Goal: Task Accomplishment & Management: Manage account settings

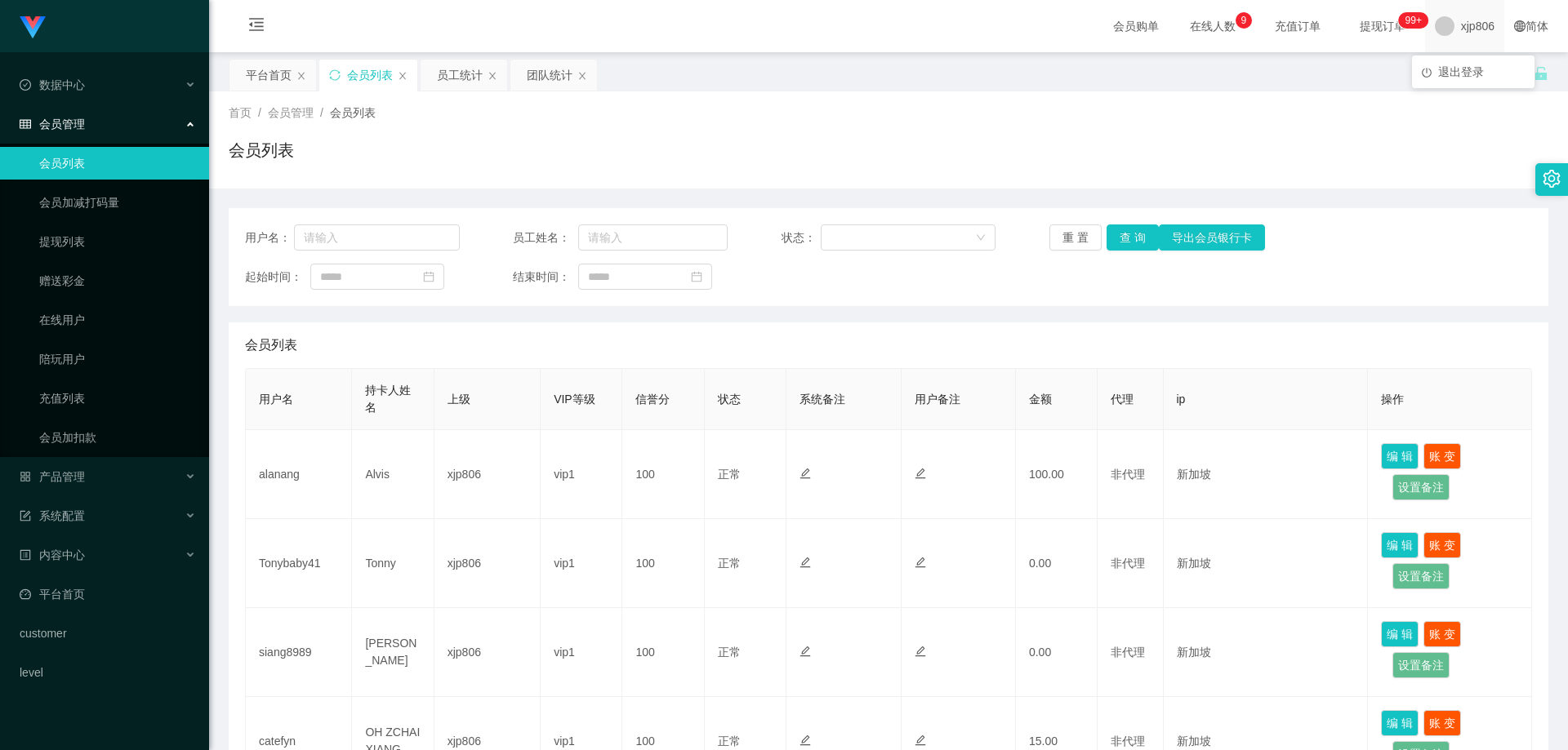
click at [1469, 31] on span "xjp806" at bounding box center [1477, 26] width 33 height 53
click at [1474, 82] on div "平台首页 会员列表 员工统计 团队统计" at bounding box center [881, 87] width 1305 height 56
click at [1461, 39] on span "xjp806" at bounding box center [1477, 26] width 33 height 53
click at [1479, 82] on li "退出登录" at bounding box center [1473, 72] width 122 height 26
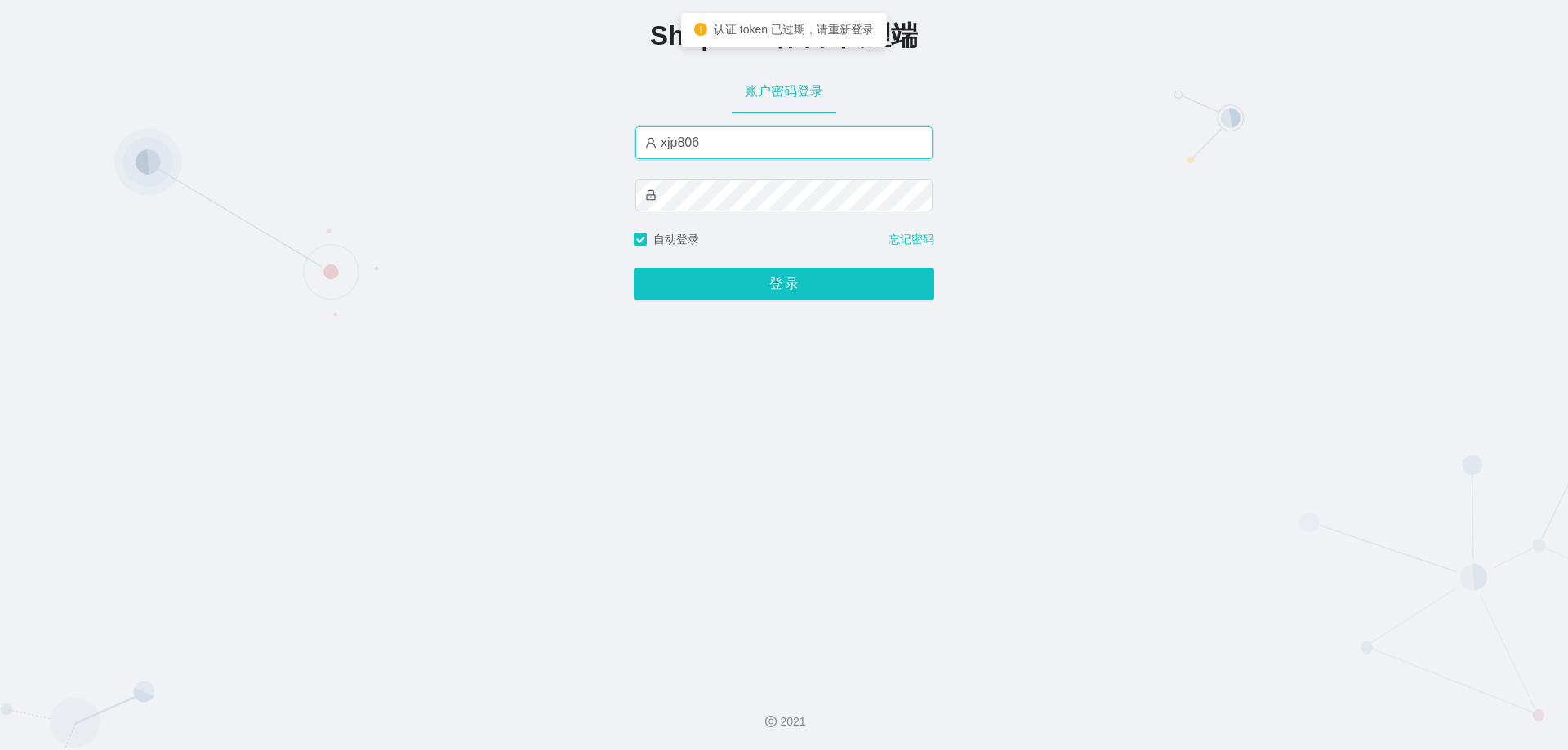
click at [737, 151] on input "xjp806" at bounding box center [784, 142] width 297 height 32
type input "yn06"
drag, startPoint x: 472, startPoint y: 198, endPoint x: 484, endPoint y: 204, distance: 13.4
click at [472, 198] on div "Shopee工作台-代理端 账户密码登录 yn06 自动登录 忘记密码 登 录" at bounding box center [784, 337] width 1568 height 675
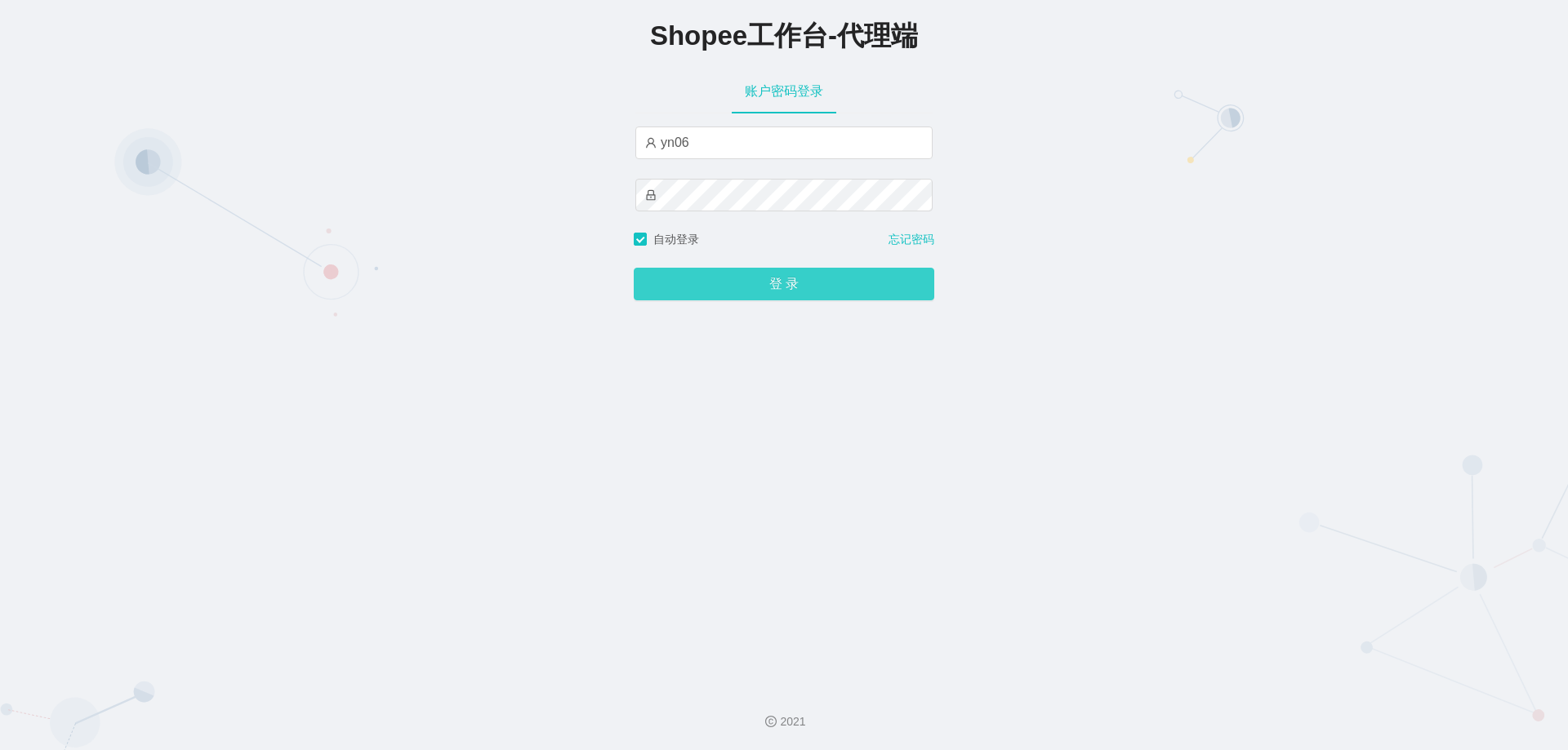
click at [727, 287] on button "登 录" at bounding box center [784, 284] width 300 height 32
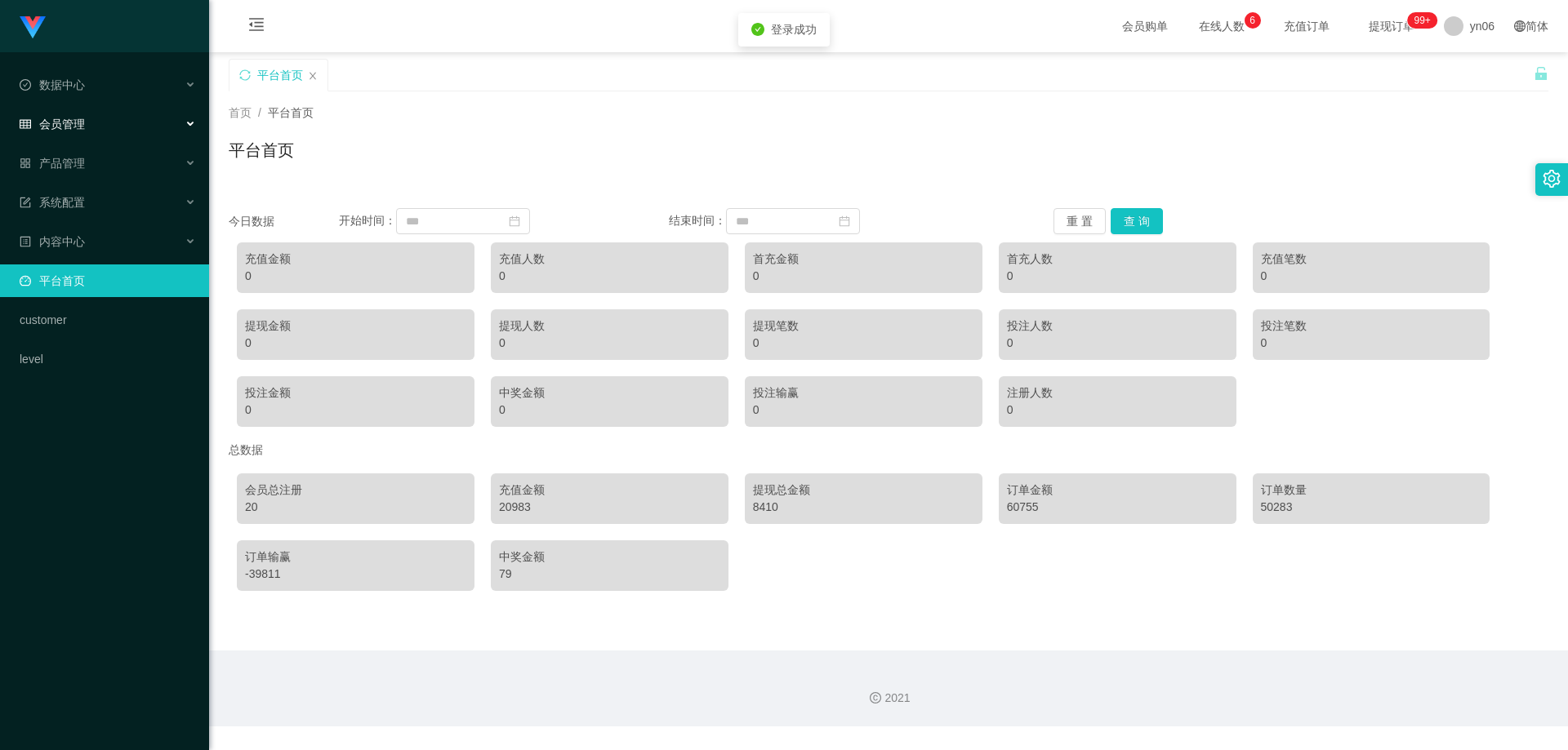
click at [99, 112] on div "会员管理" at bounding box center [104, 124] width 209 height 32
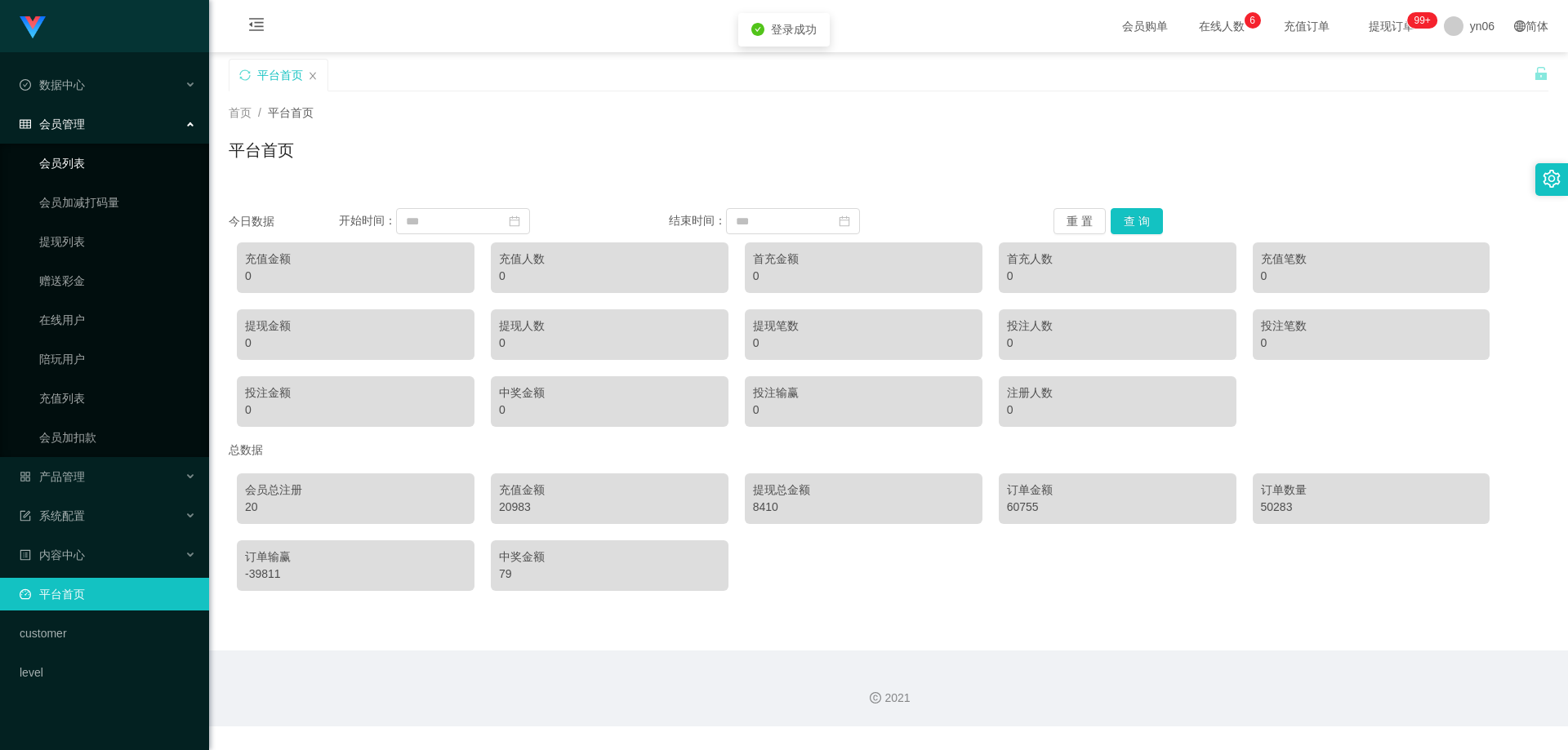
click at [98, 169] on link "会员列表" at bounding box center [118, 163] width 157 height 32
